Goal: Task Accomplishment & Management: Complete application form

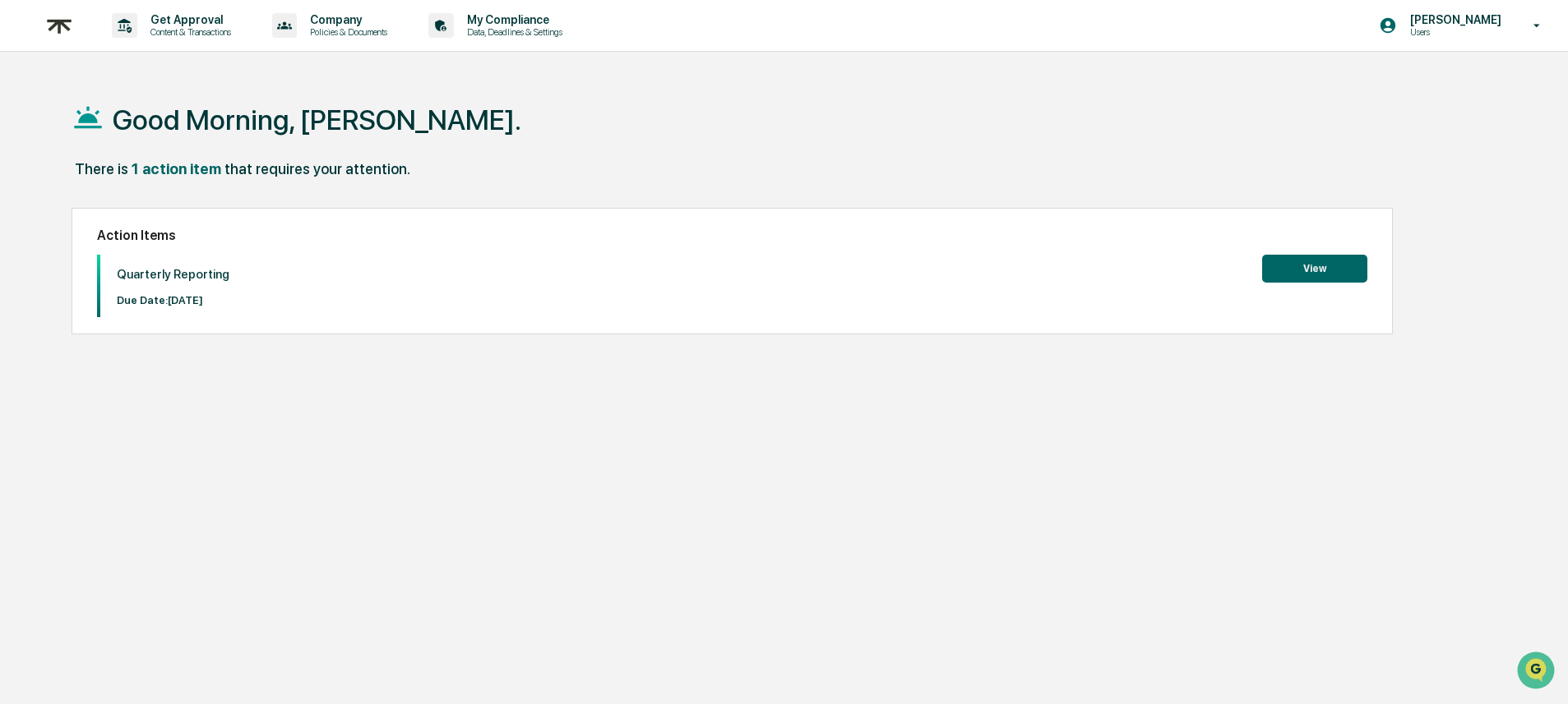
click at [1280, 268] on button "View" at bounding box center [1315, 268] width 105 height 28
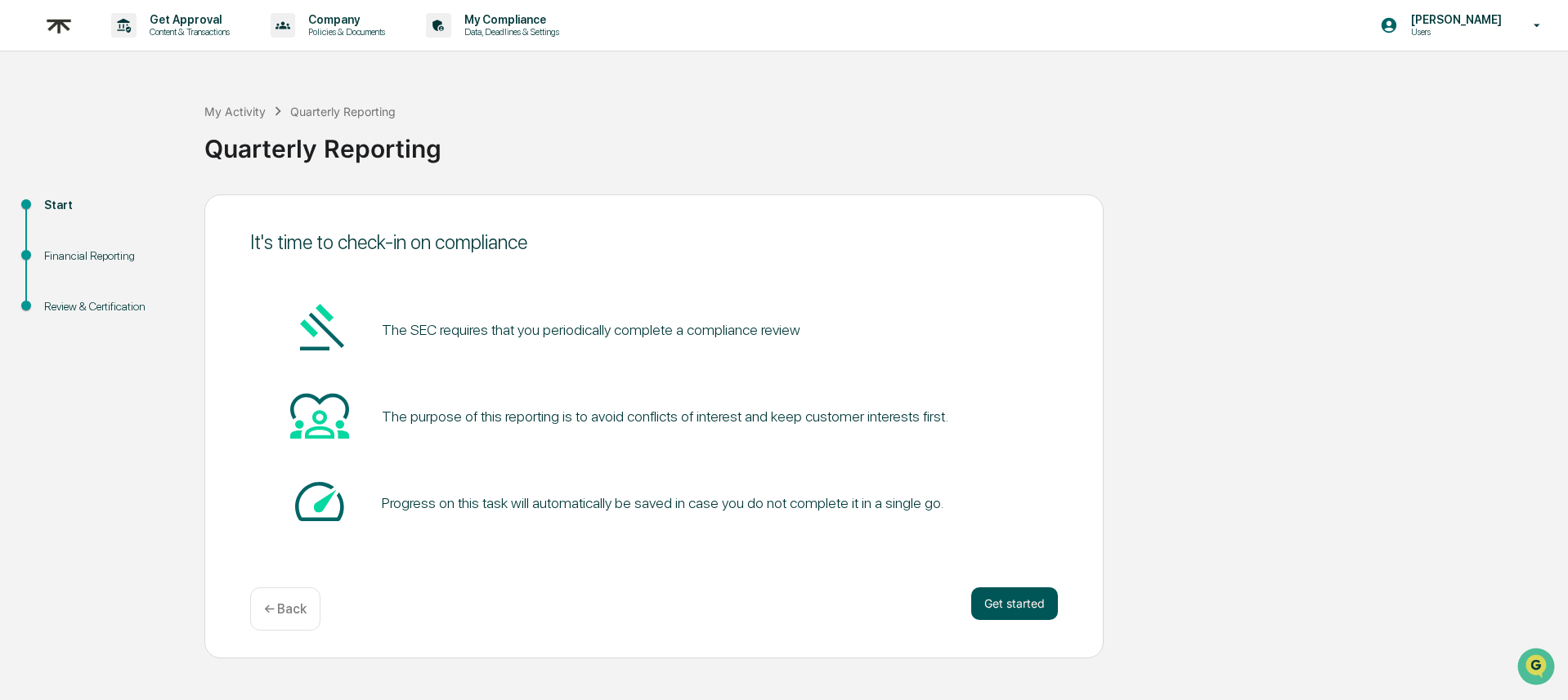
click at [1034, 613] on button "Get started" at bounding box center [1014, 604] width 86 height 32
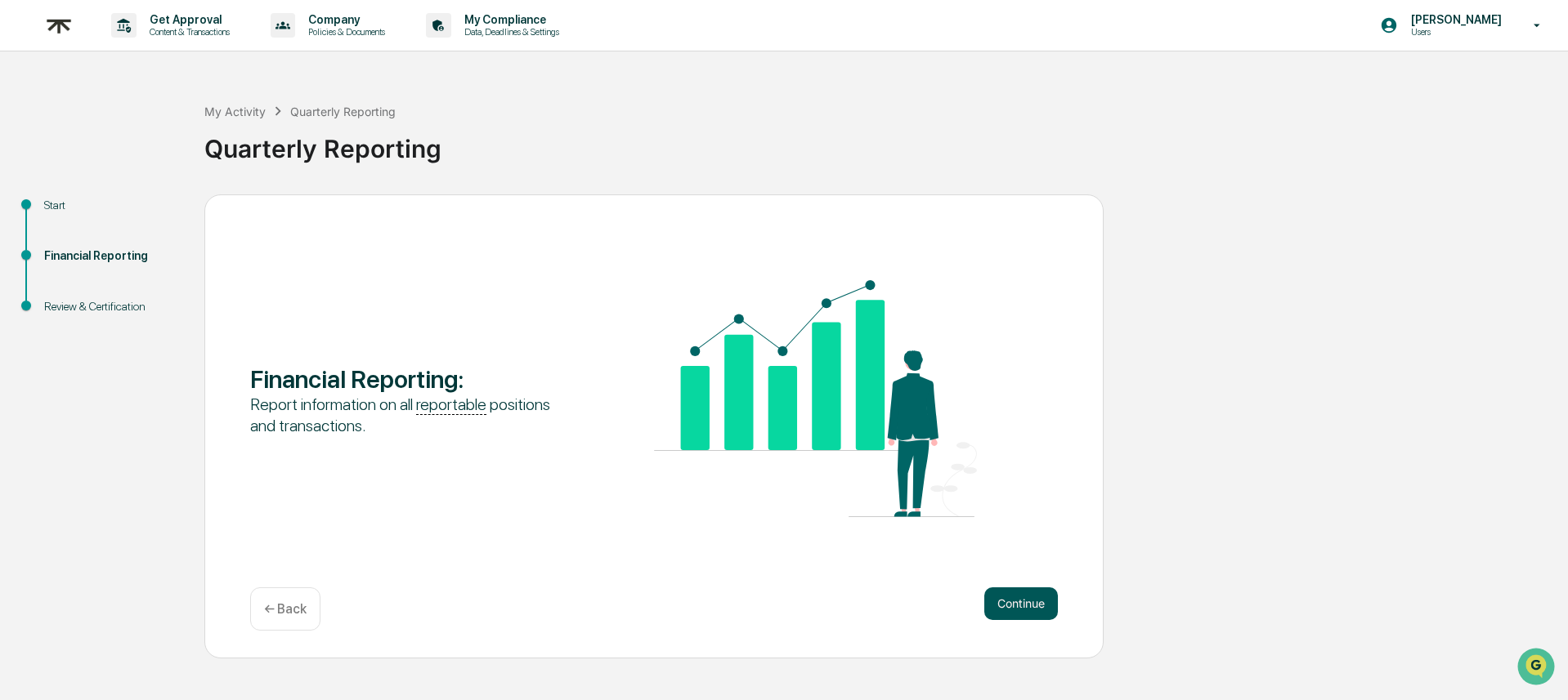
click at [1034, 612] on button "Continue" at bounding box center [1021, 604] width 74 height 32
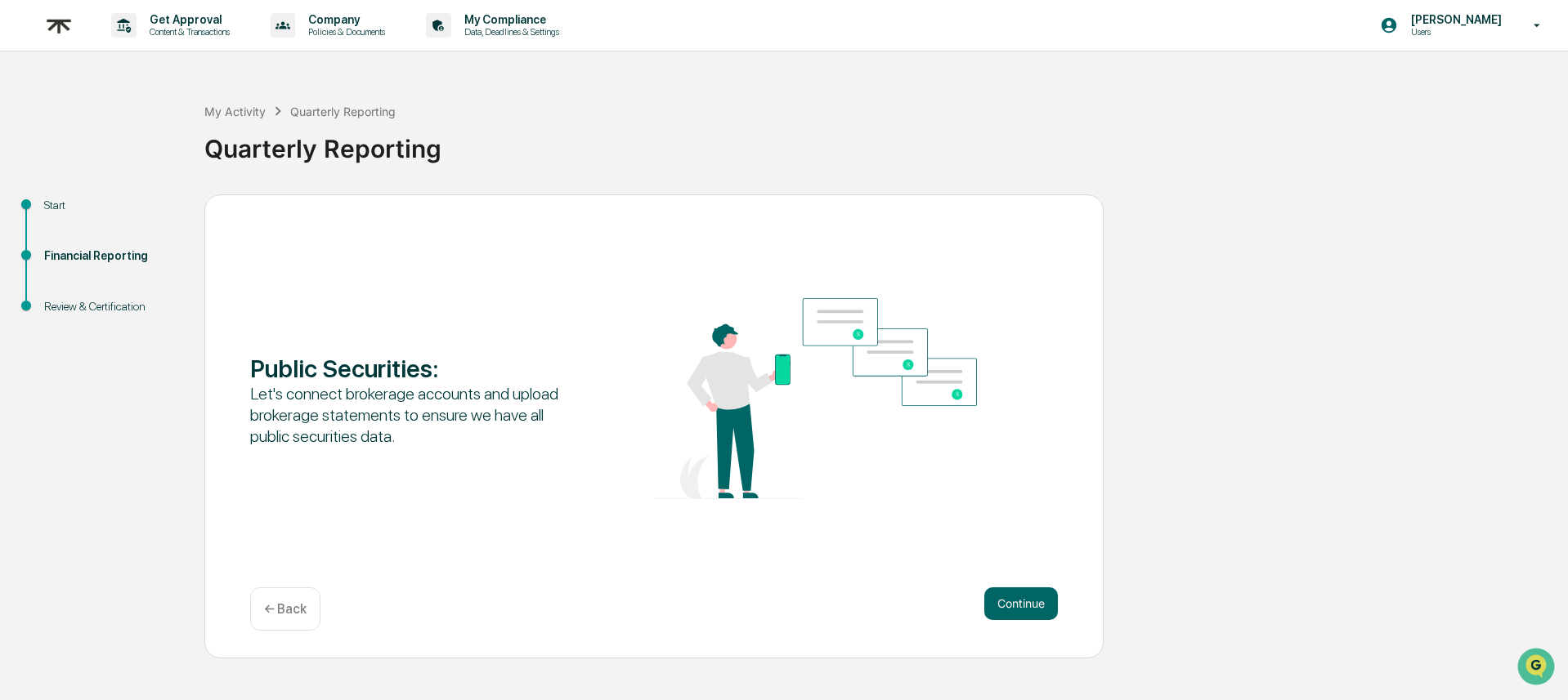
click at [1034, 612] on button "Continue" at bounding box center [1021, 604] width 74 height 32
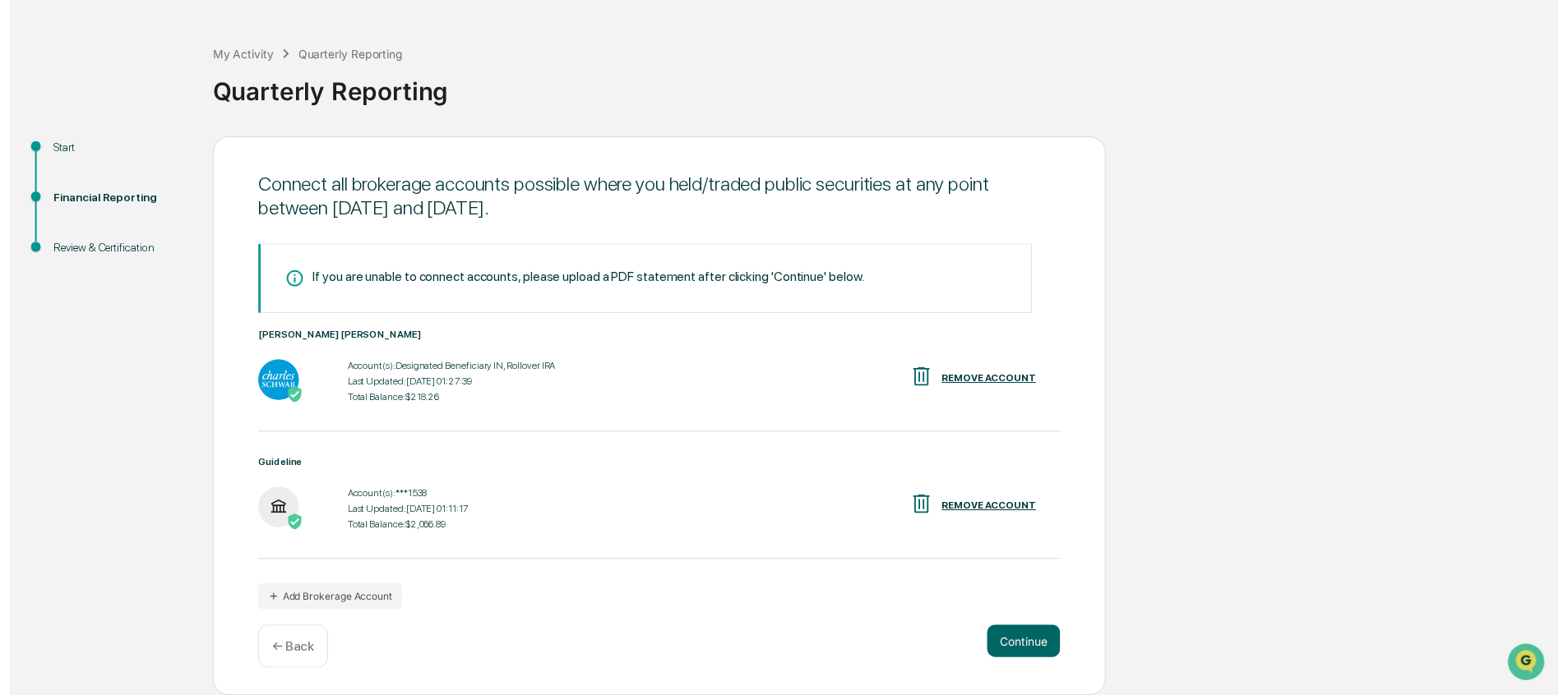
scroll to position [58, 0]
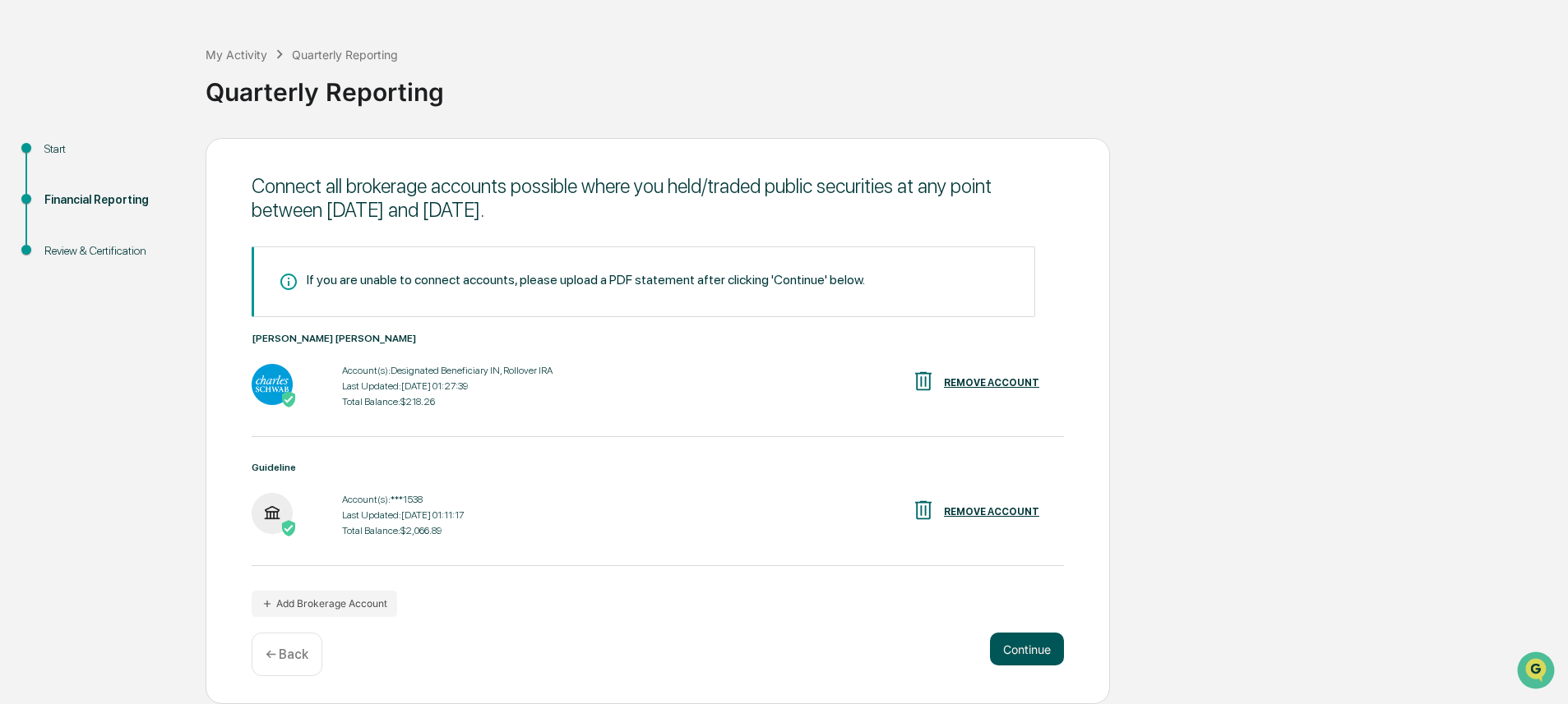
click at [1010, 646] on button "Continue" at bounding box center [1027, 649] width 74 height 33
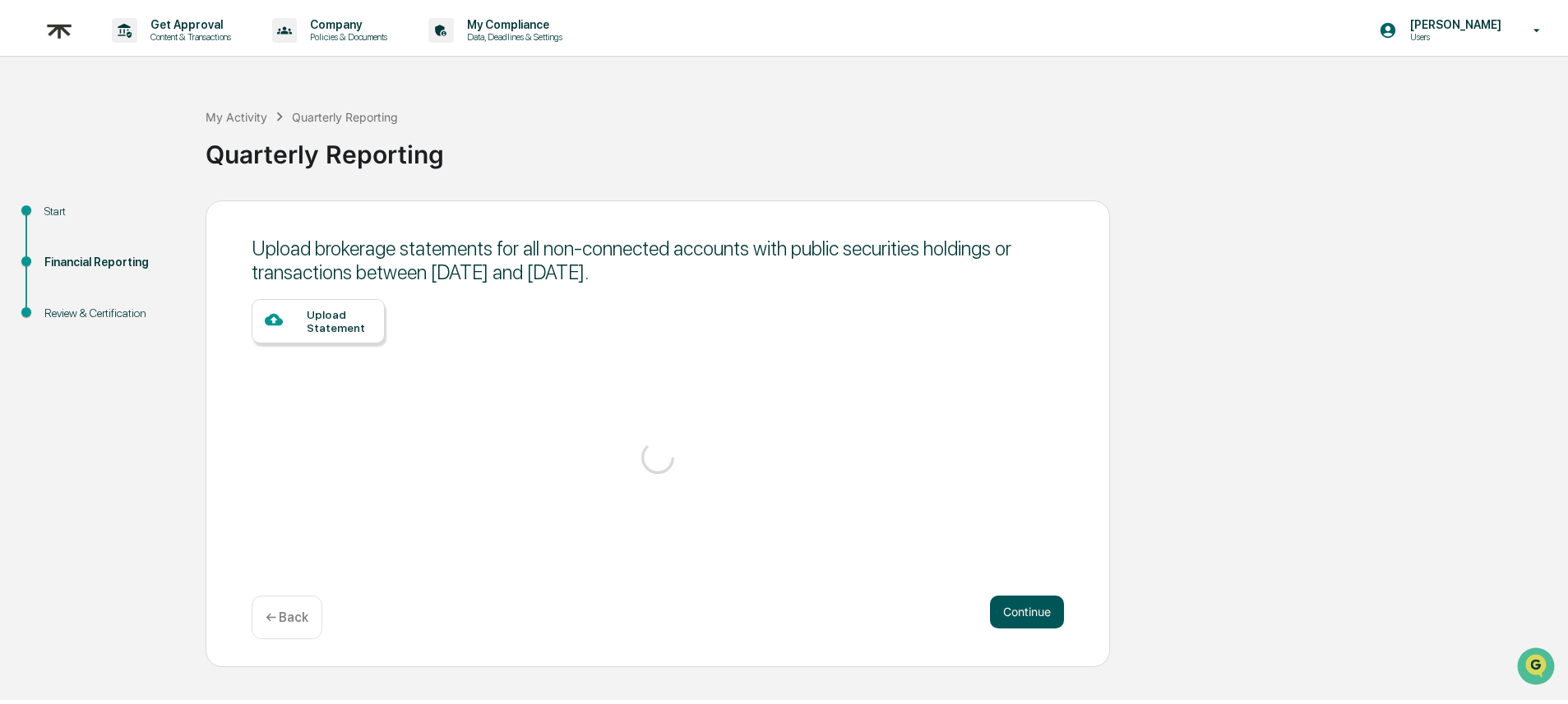
scroll to position [0, 0]
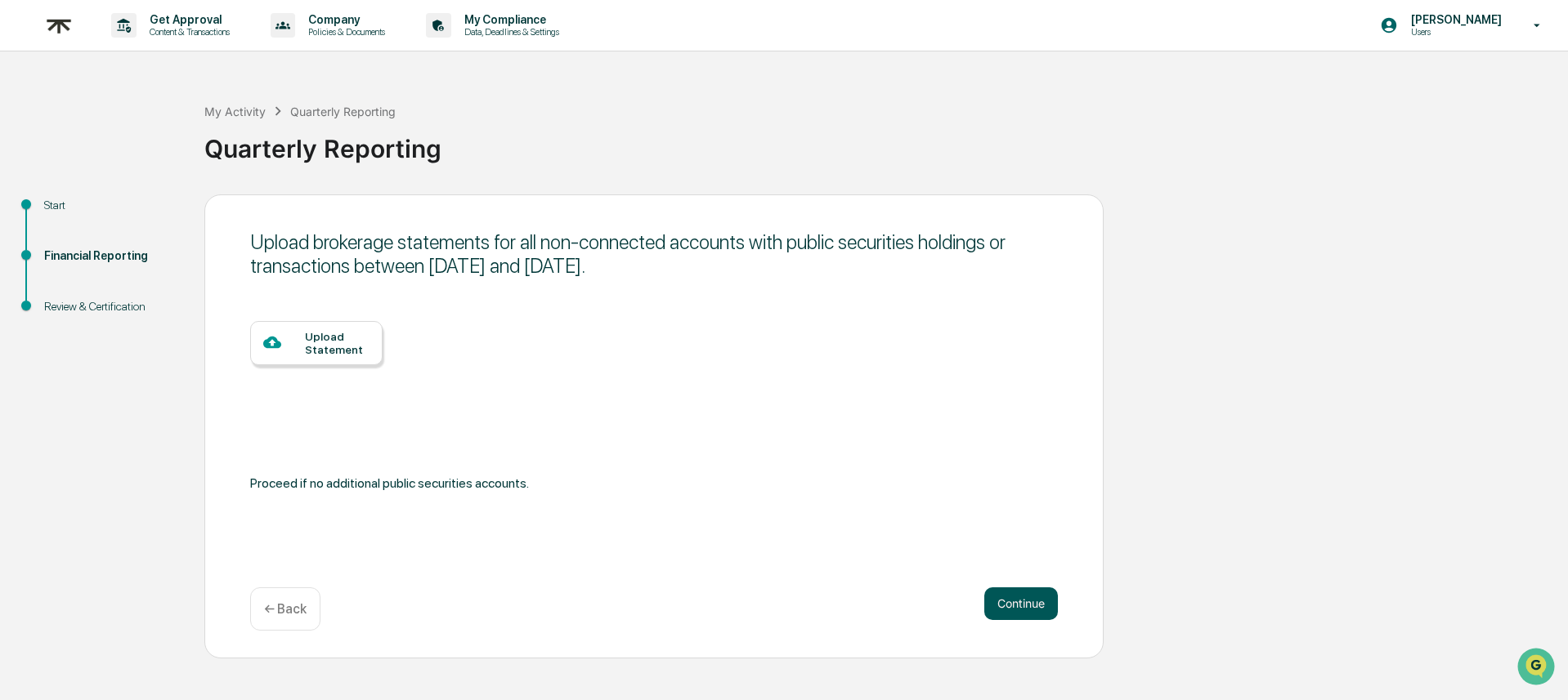
click at [1030, 613] on button "Continue" at bounding box center [1021, 604] width 74 height 32
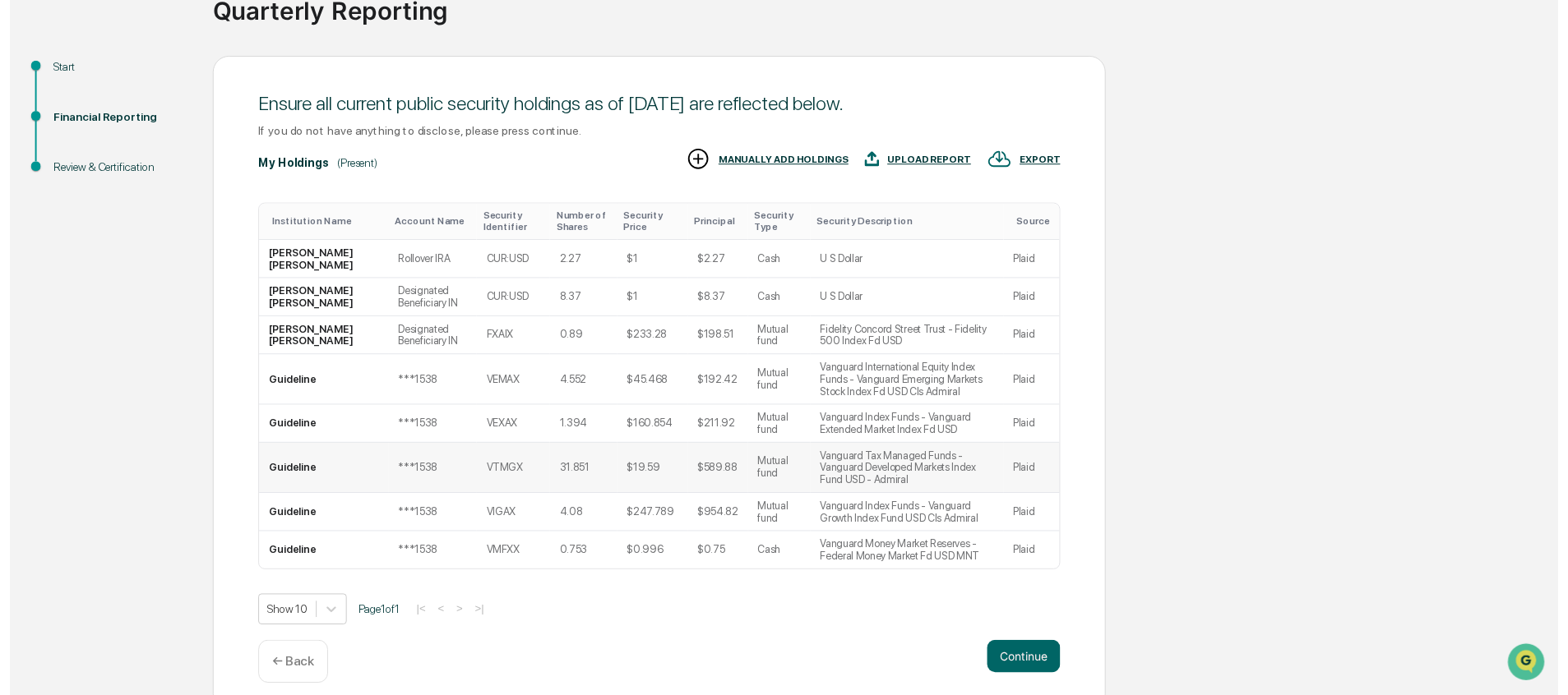
scroll to position [143, 0]
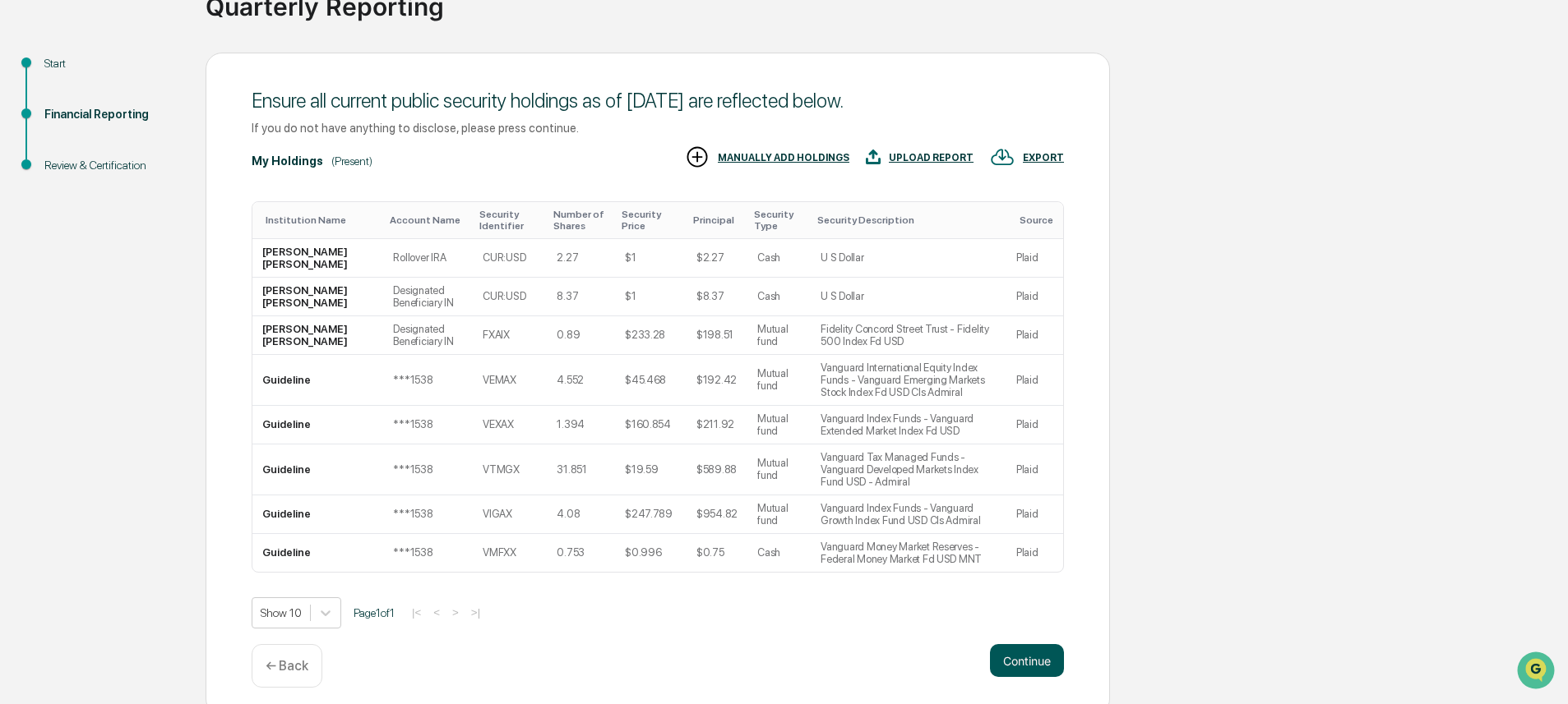
click at [1019, 674] on button "Continue" at bounding box center [1027, 661] width 74 height 33
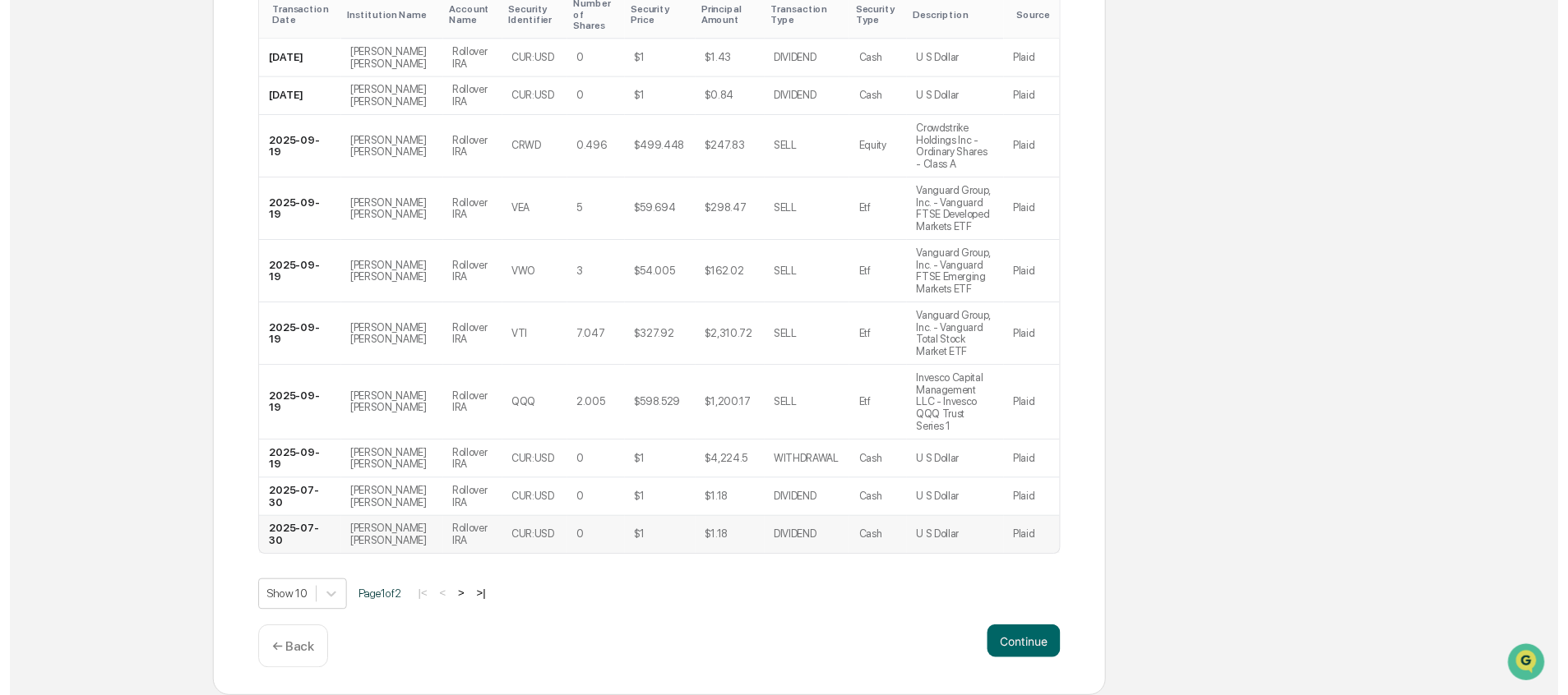
scroll to position [354, 0]
click at [1034, 645] on button "Continue" at bounding box center [1027, 649] width 74 height 33
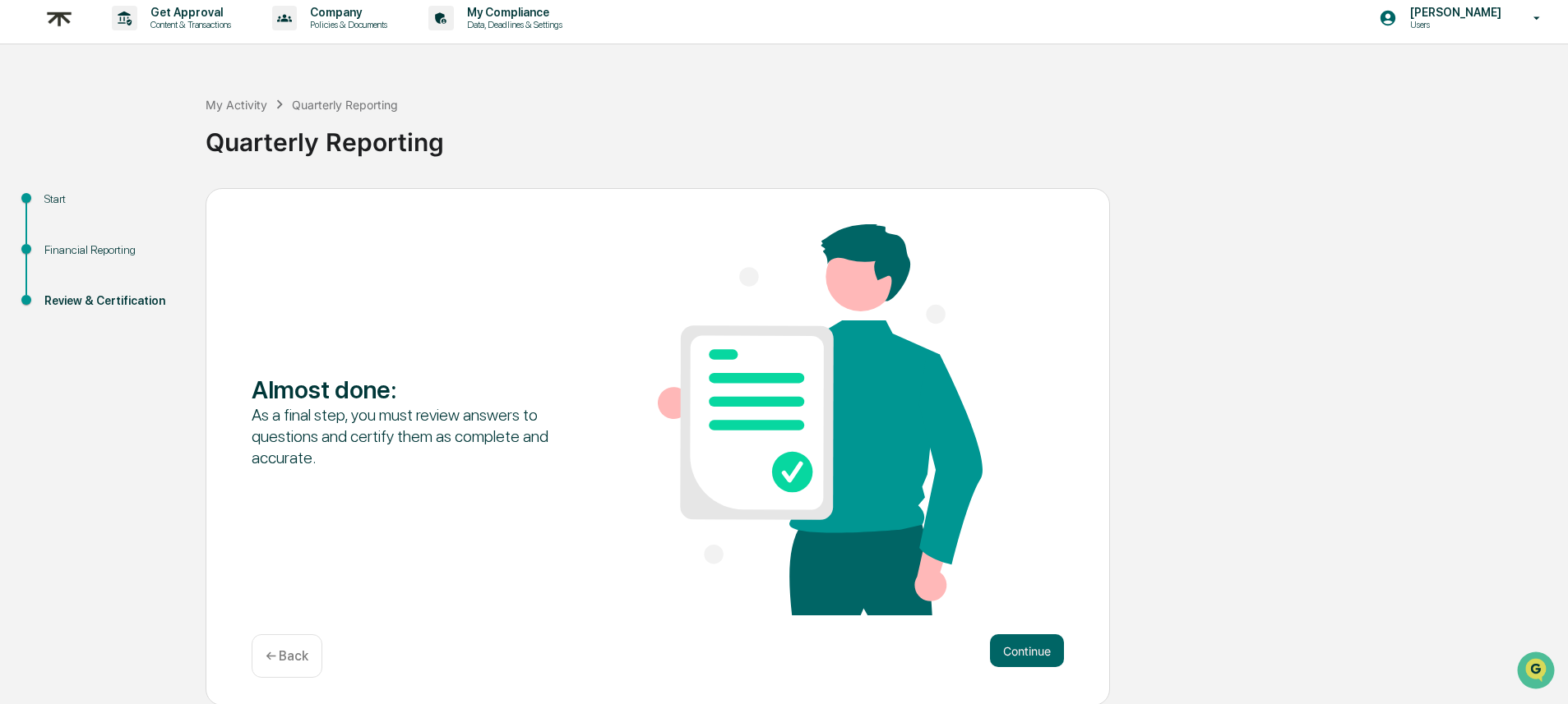
scroll to position [5, 0]
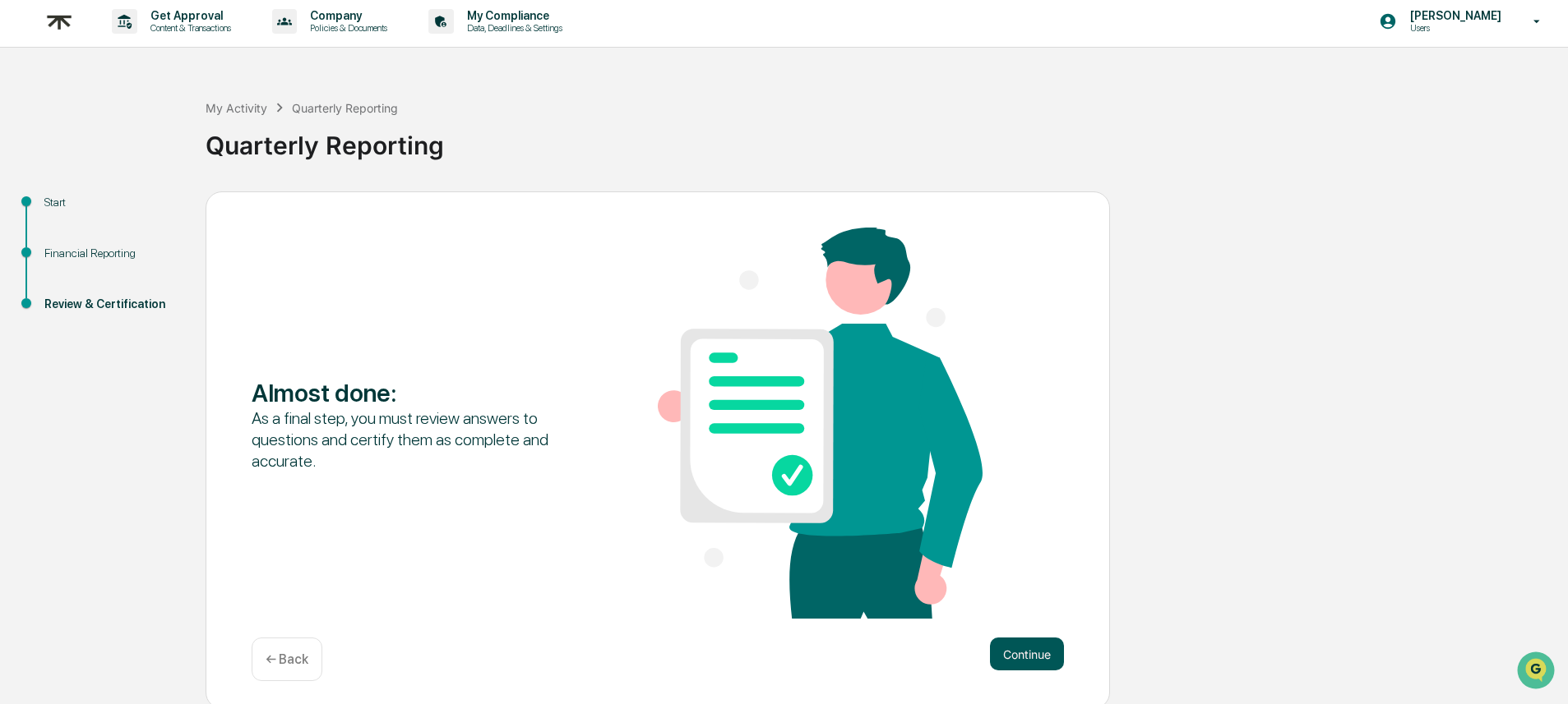
click at [1005, 649] on button "Continue" at bounding box center [1027, 654] width 74 height 33
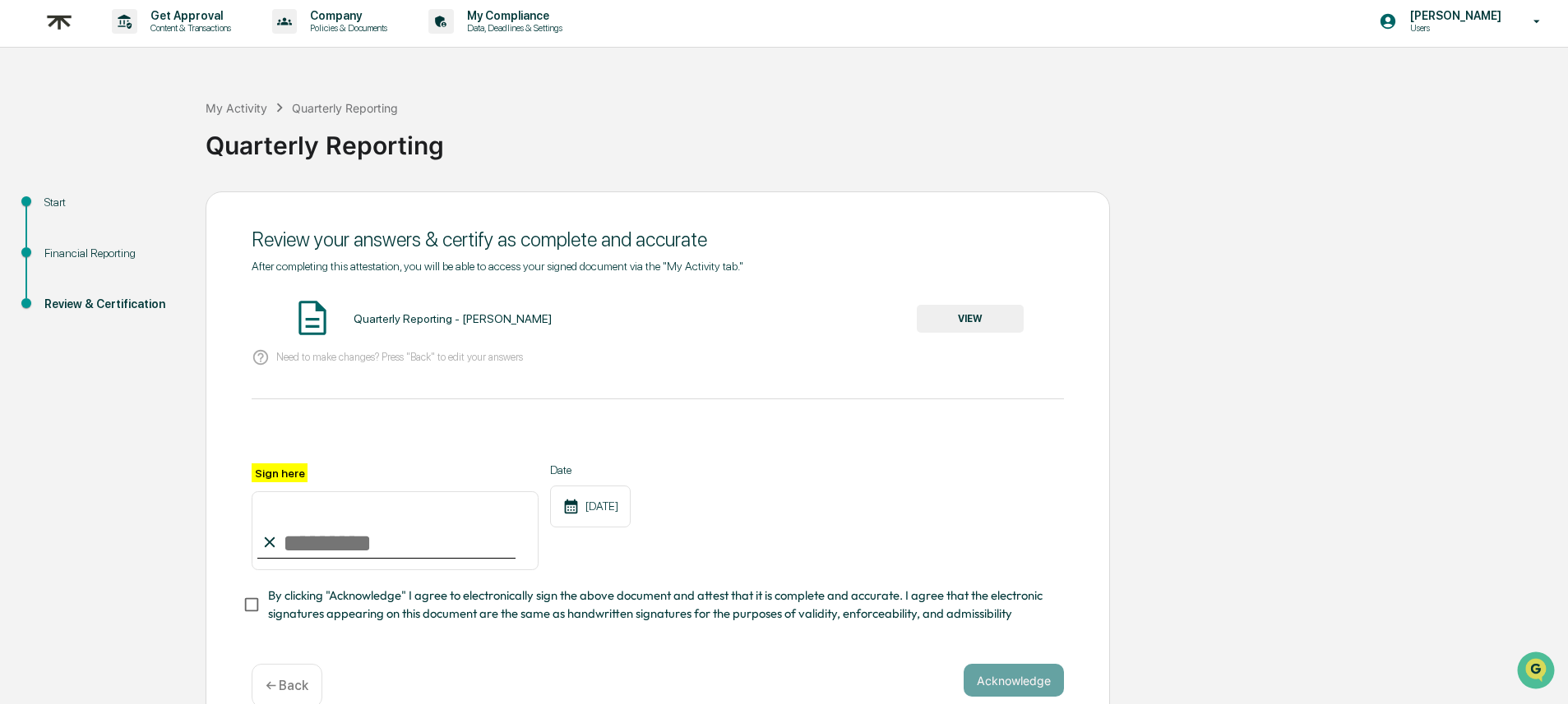
click at [930, 329] on button "VIEW" at bounding box center [970, 318] width 107 height 28
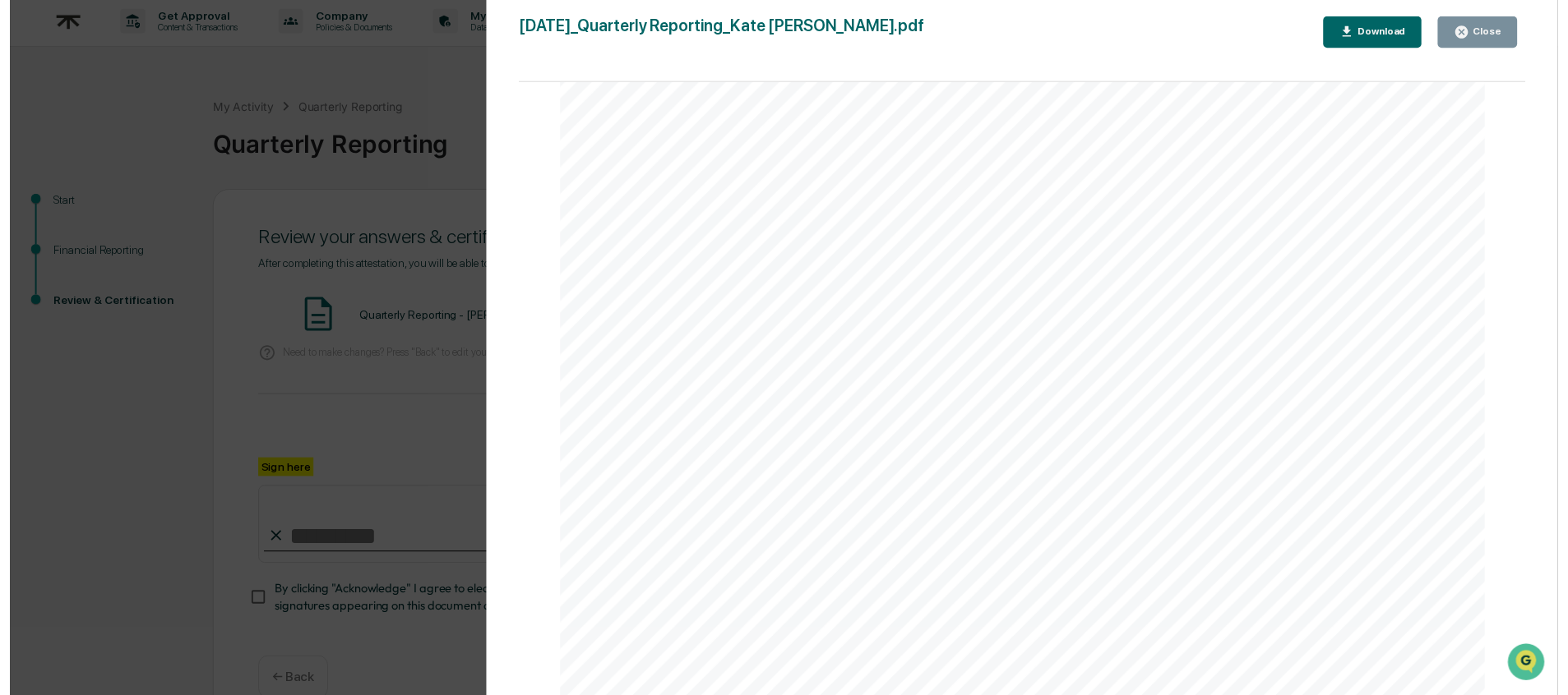
scroll to position [3498, 0]
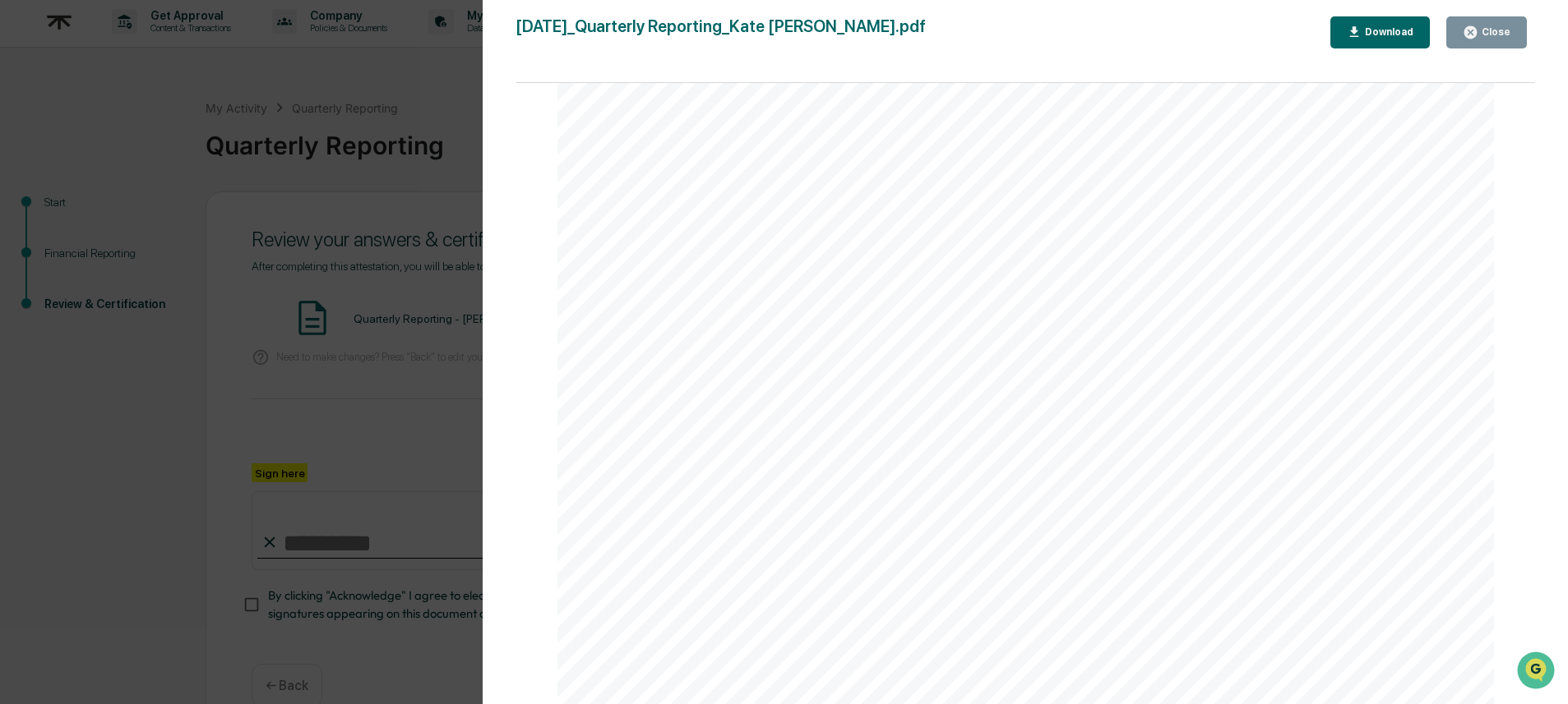
click at [1487, 32] on div "Close" at bounding box center [1494, 32] width 32 height 12
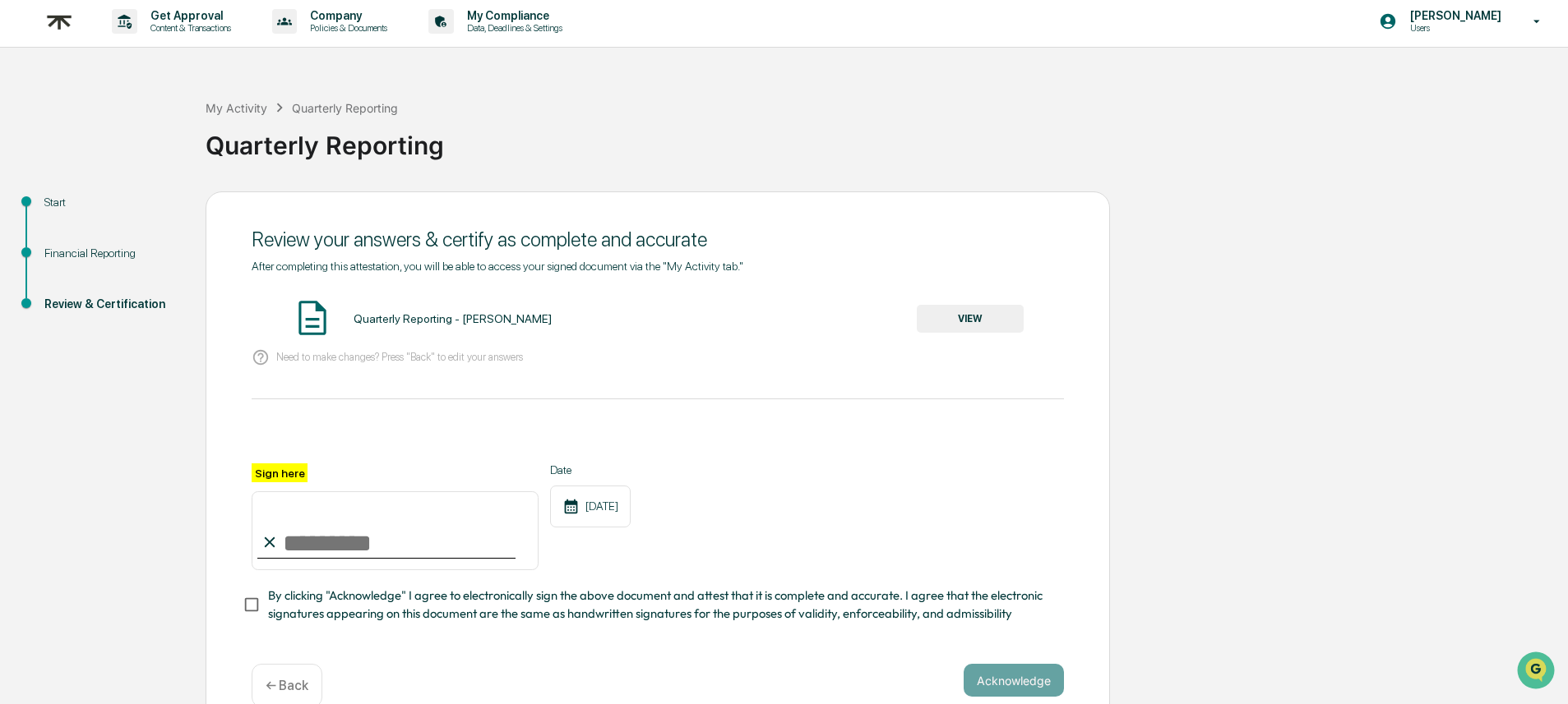
click at [309, 538] on input "Sign here" at bounding box center [394, 530] width 287 height 79
type input "**********"
click at [1019, 674] on button "Acknowledge" at bounding box center [1014, 681] width 100 height 33
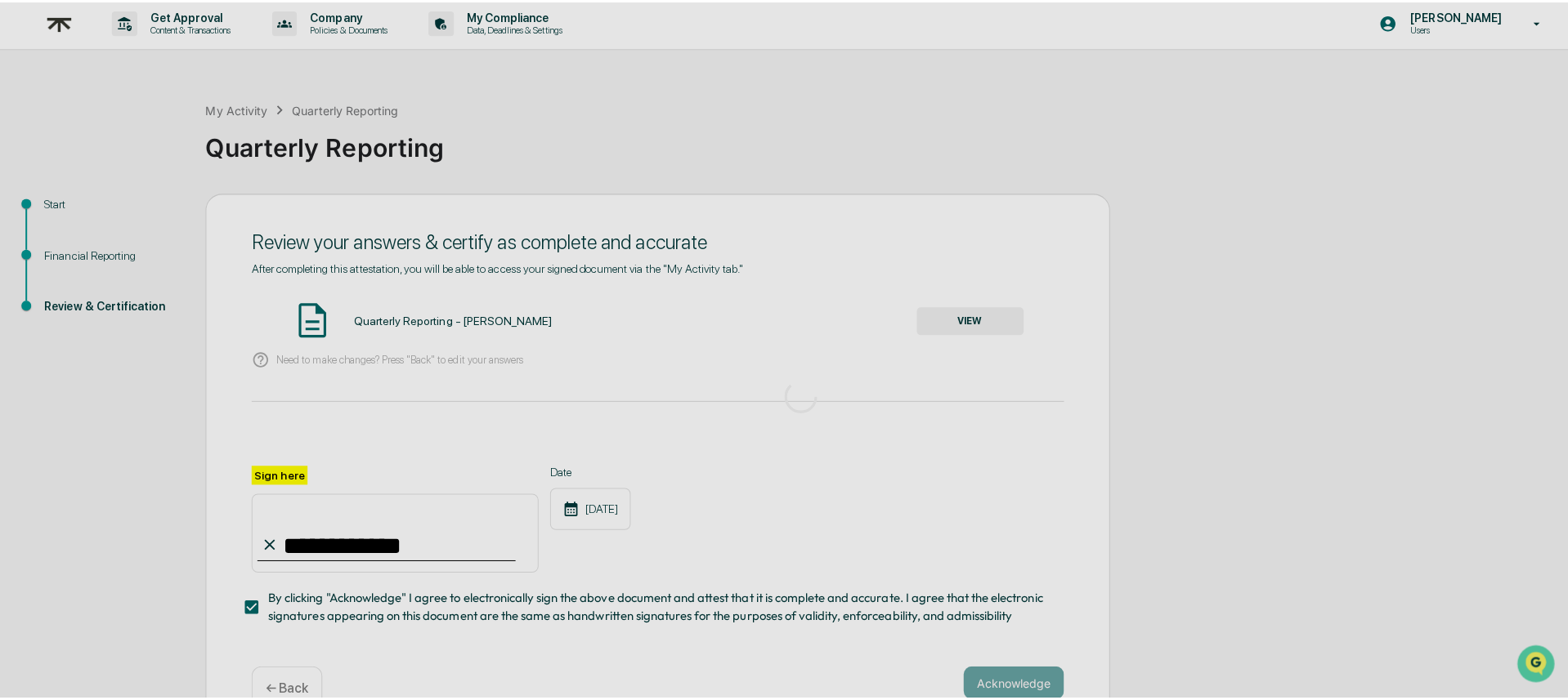
scroll to position [0, 0]
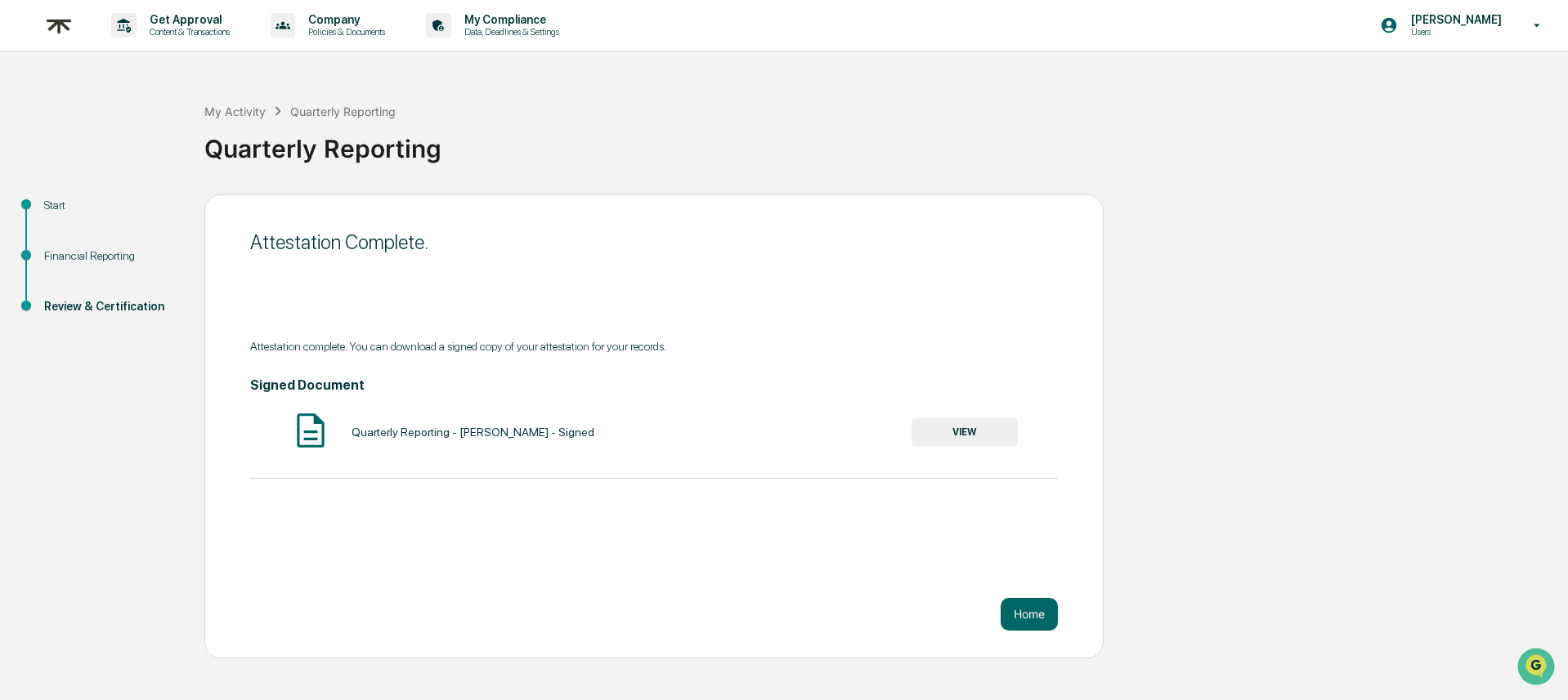
click at [952, 430] on button "VIEW" at bounding box center [965, 432] width 106 height 28
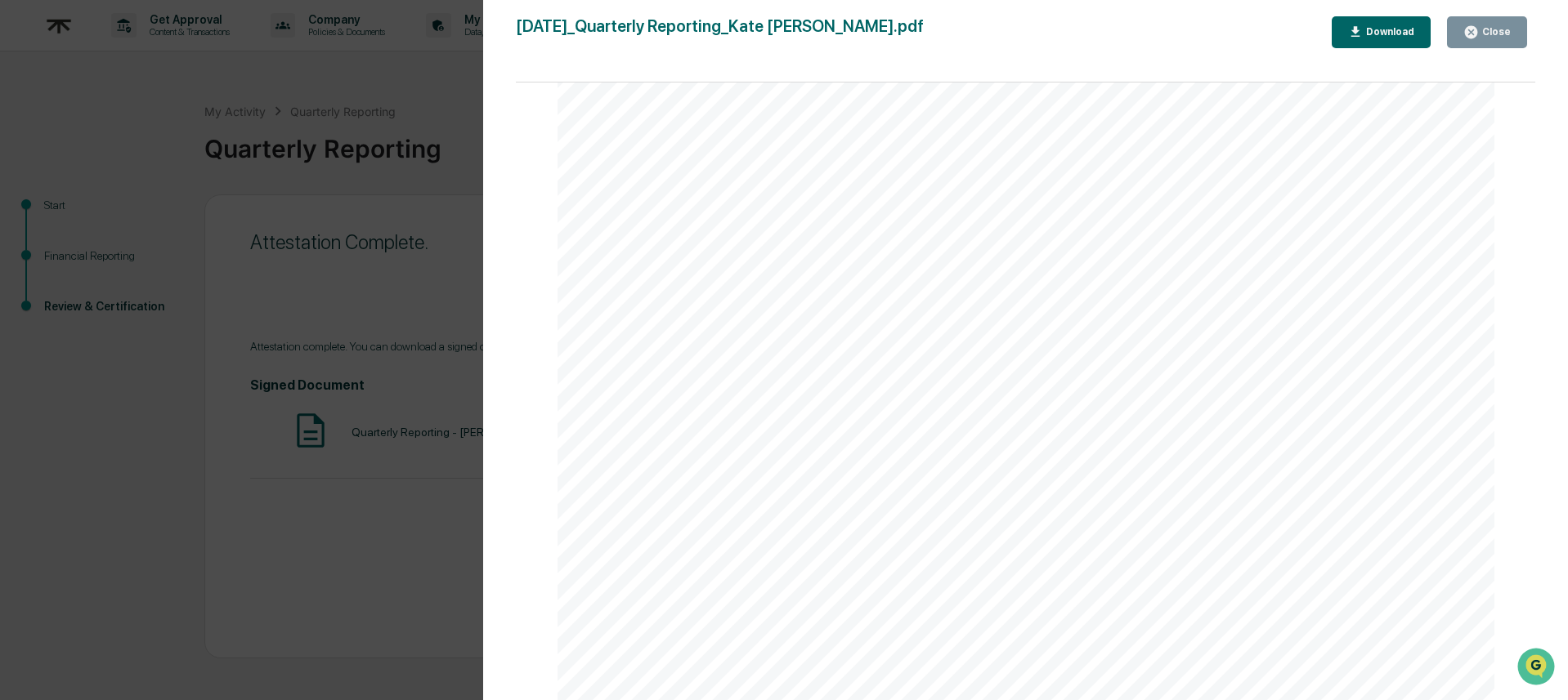
scroll to position [4769, 0]
